Goal: Task Accomplishment & Management: Complete application form

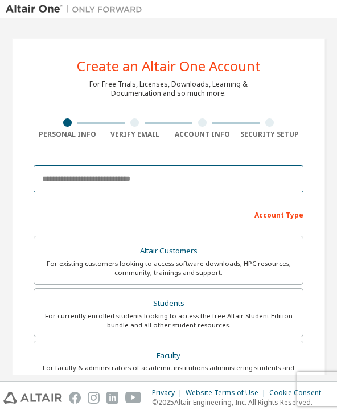
click at [239, 165] on input "email" at bounding box center [169, 178] width 270 height 27
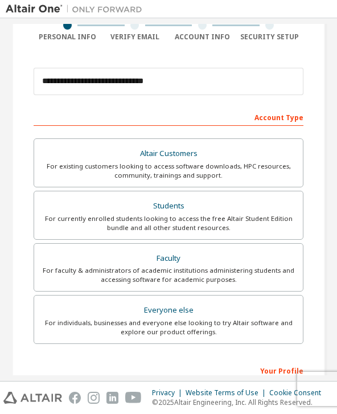
scroll to position [98, 0]
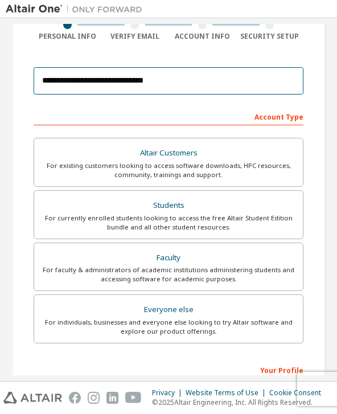
type input "**********"
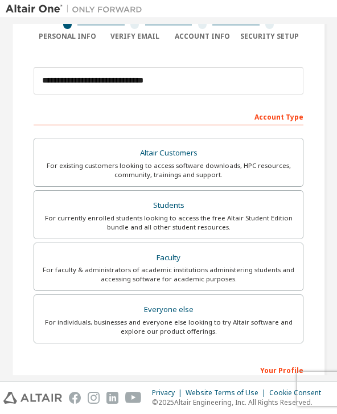
click at [269, 198] on div "Students" at bounding box center [168, 206] width 255 height 16
click at [262, 249] on label "Faculty For faculty & administrators of academic institutions administering stu…" at bounding box center [169, 267] width 270 height 49
click at [275, 195] on label "Students For currently enrolled students looking to access the free Altair Stud…" at bounding box center [169, 214] width 270 height 49
click at [268, 265] on div "For faculty & administrators of academic institutions administering students an…" at bounding box center [168, 274] width 255 height 18
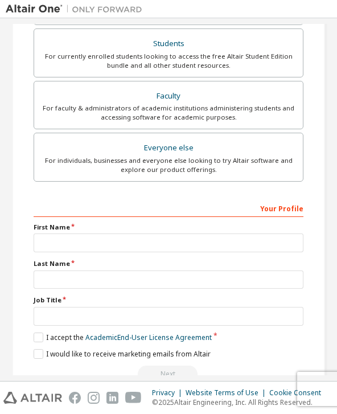
scroll to position [259, 0]
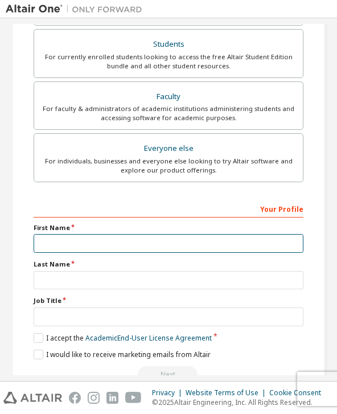
click at [241, 234] on input "text" at bounding box center [169, 243] width 270 height 19
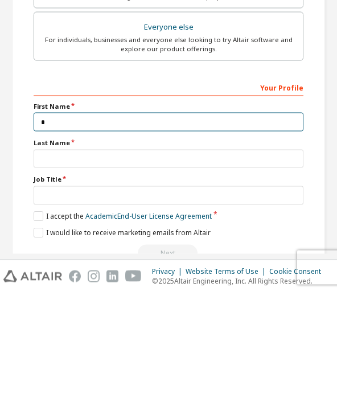
scroll to position [257, 0]
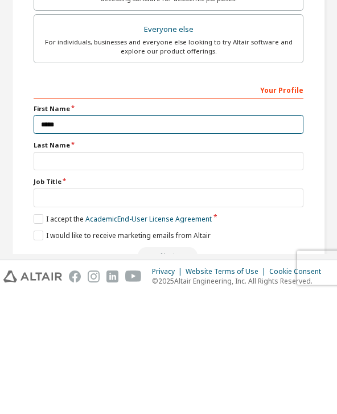
type input "*****"
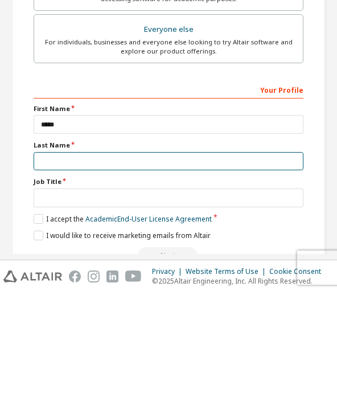
click at [117, 273] on input "text" at bounding box center [169, 282] width 270 height 19
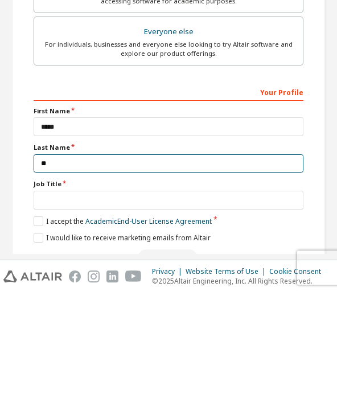
type input "*"
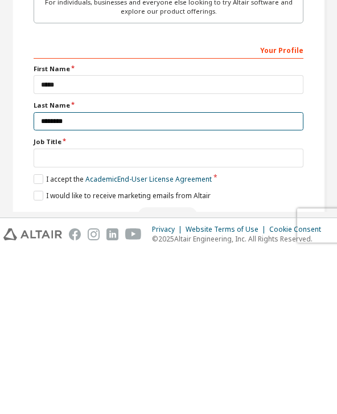
type input "********"
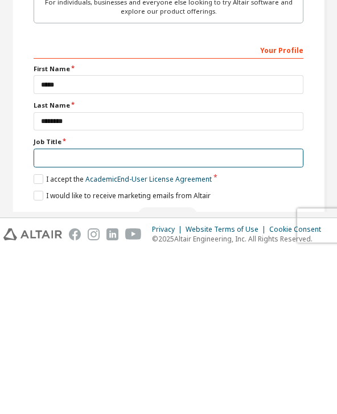
click at [124, 312] on input "text" at bounding box center [169, 321] width 270 height 19
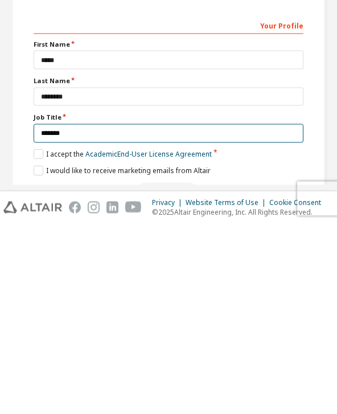
type input "*******"
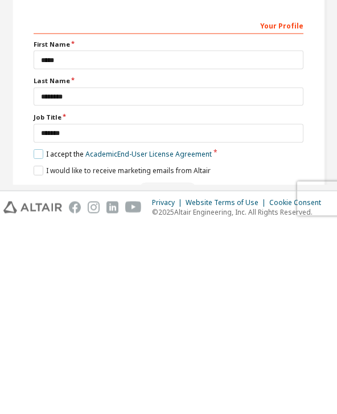
click at [34, 340] on label "I accept the Academic End-User License Agreement" at bounding box center [123, 345] width 178 height 10
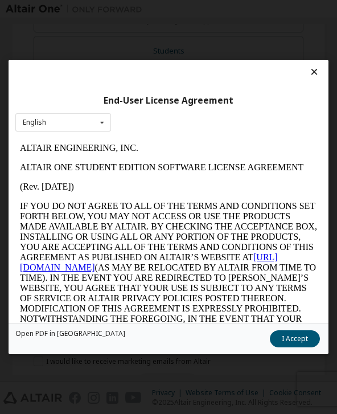
scroll to position [0, 0]
click at [298, 348] on button "I Accept" at bounding box center [295, 338] width 50 height 17
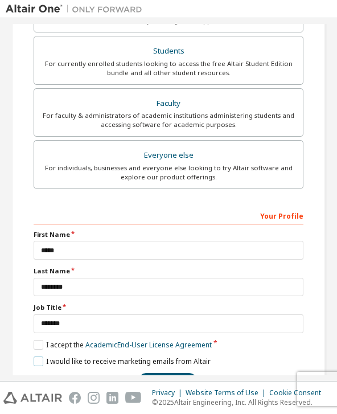
click at [38, 357] on label "I would like to receive marketing emails from Altair" at bounding box center [122, 362] width 177 height 10
click at [177, 373] on button "Next" at bounding box center [168, 381] width 60 height 17
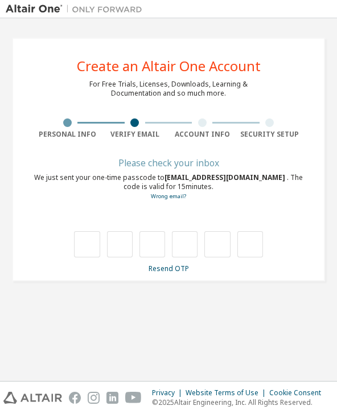
click at [81, 231] on input "text" at bounding box center [87, 244] width 26 height 26
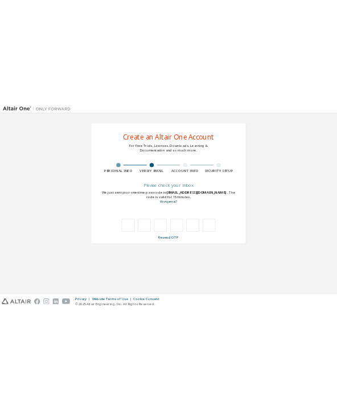
scroll to position [36, 0]
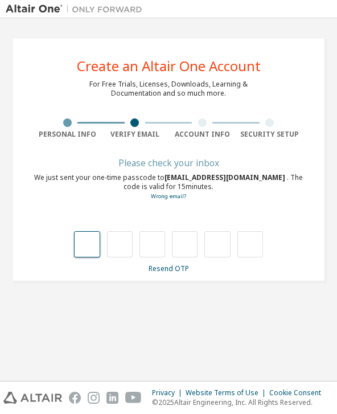
click at [80, 231] on input "text" at bounding box center [87, 244] width 26 height 26
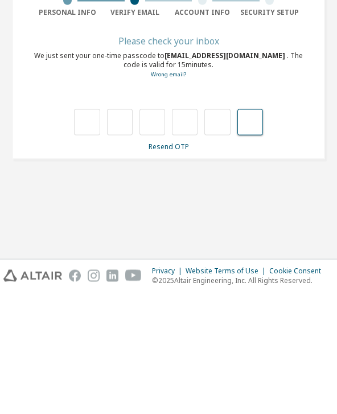
paste input "*"
type input "*"
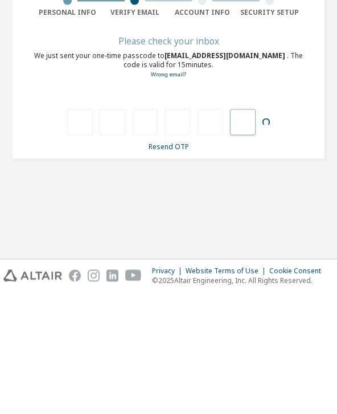
type input "*"
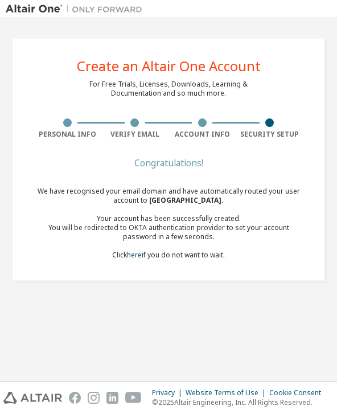
click at [207, 218] on div "We have recognised your email domain and have automatically routed your user ac…" at bounding box center [169, 223] width 270 height 73
click at [134, 250] on link "here" at bounding box center [134, 255] width 15 height 10
